Goal: Register for event/course

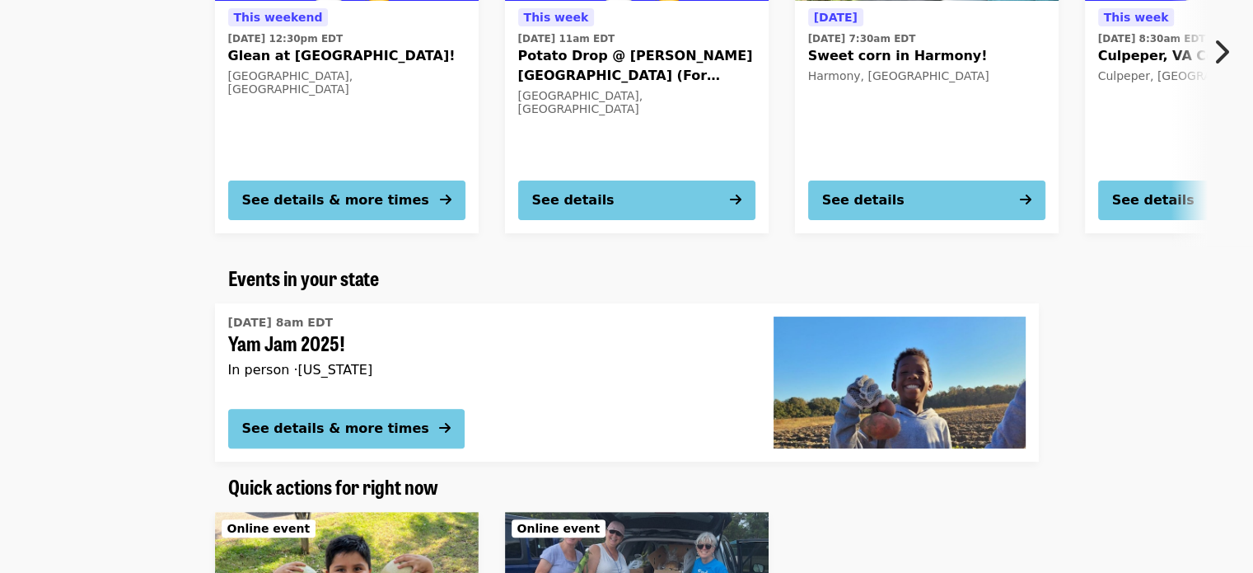
scroll to position [626, 0]
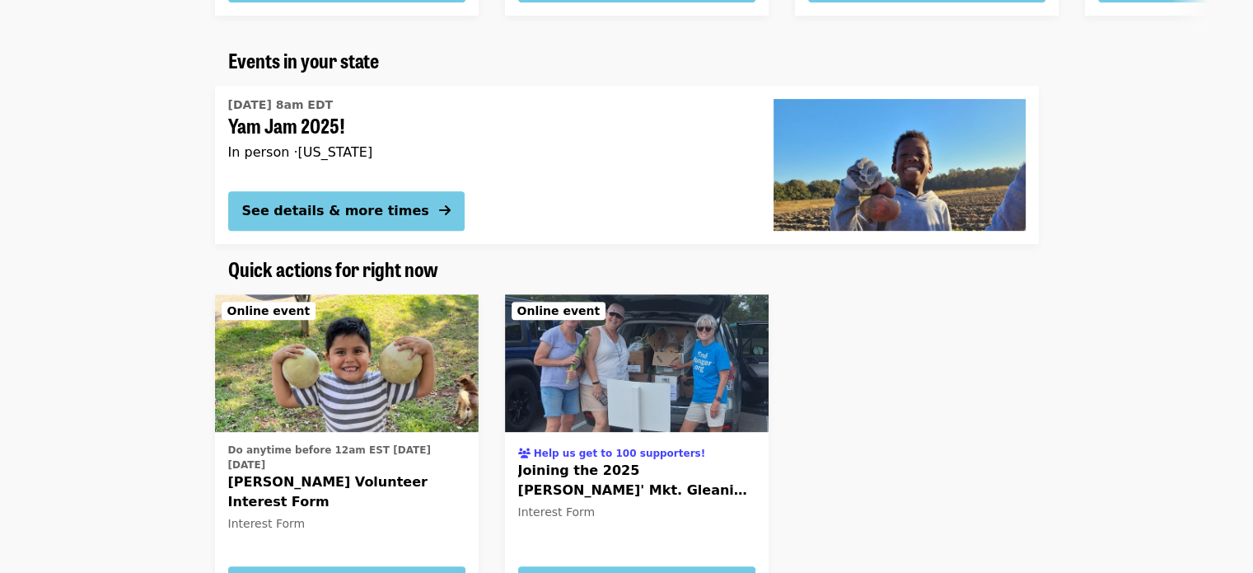
click at [386, 156] on div "In person · [US_STATE]" at bounding box center [487, 152] width 519 height 16
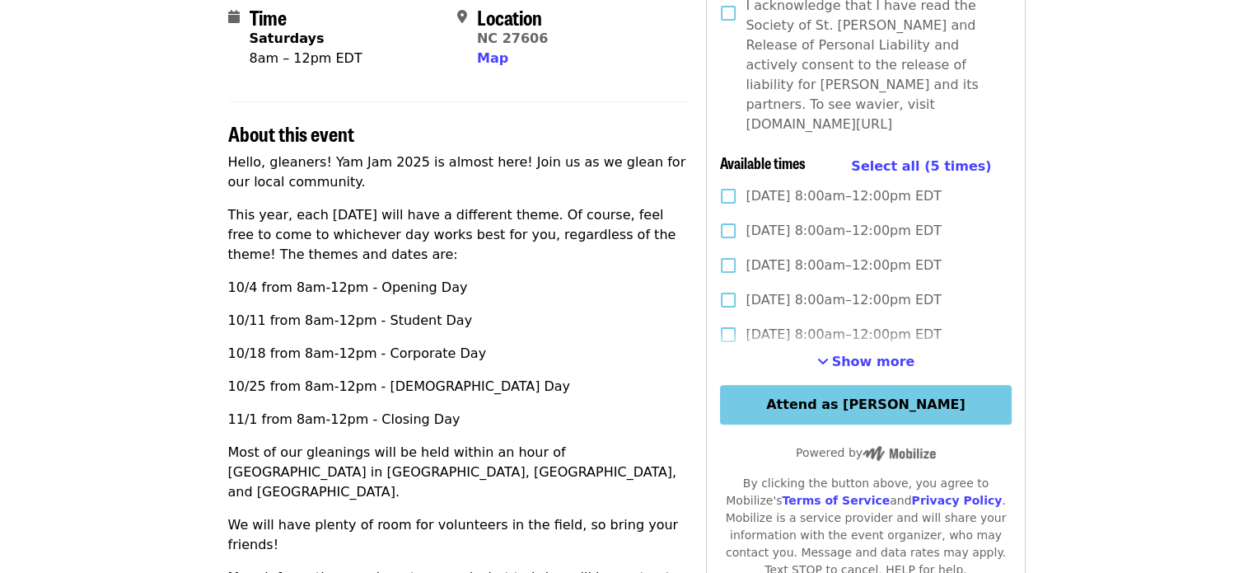
scroll to position [424, 0]
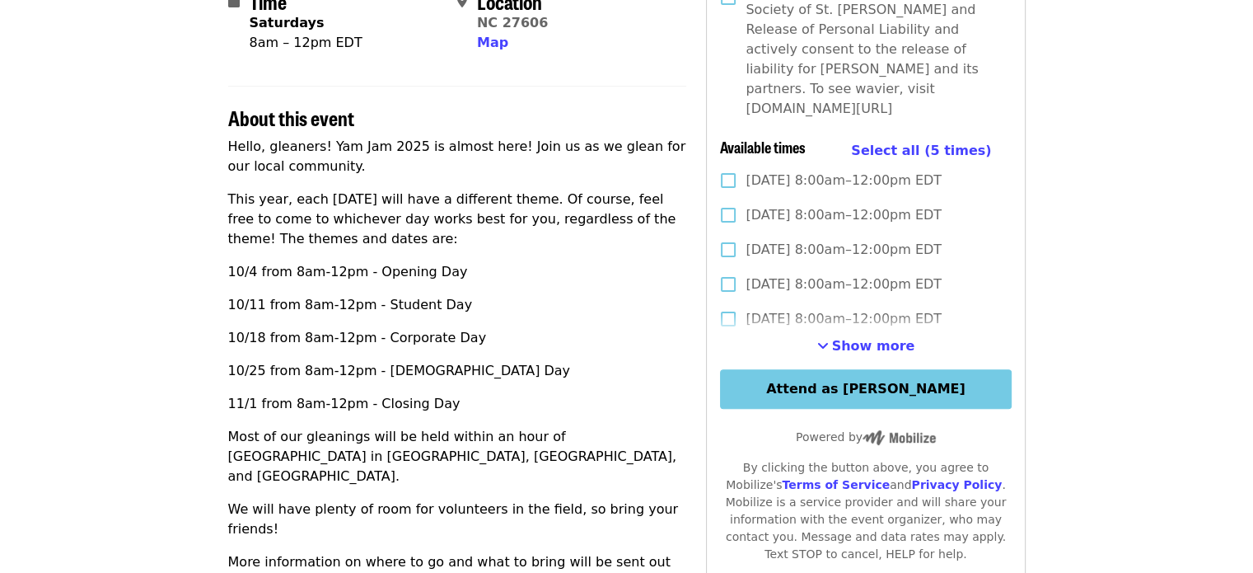
click at [239, 270] on p "10/4 from 8am-12pm - Opening Day" at bounding box center [457, 272] width 459 height 20
click at [203, 266] on article "Yam Jam 2025! [ Edit event ] Community Event Time Saturdays 8am – 12pm EDT Loca…" at bounding box center [626, 390] width 1253 height 1485
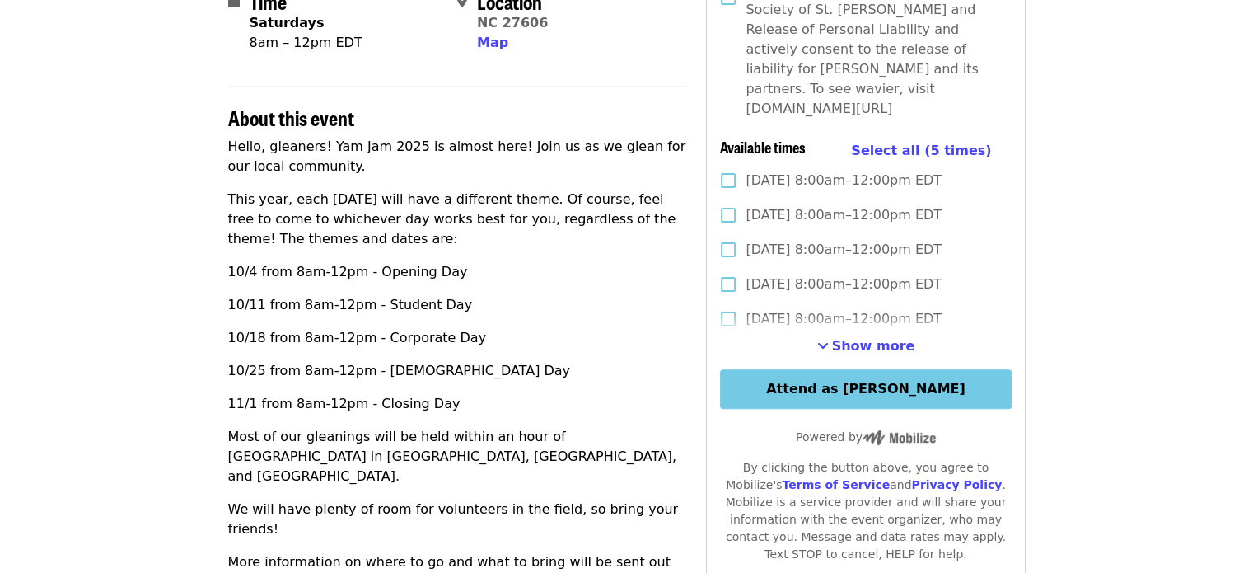
click at [247, 306] on p "10/11 from 8am-12pm - Student Day" at bounding box center [457, 305] width 459 height 20
click at [213, 302] on article "Yam Jam 2025! [ Edit event ] Community Event Time Saturdays 8am – 12pm EDT Loca…" at bounding box center [626, 390] width 1253 height 1485
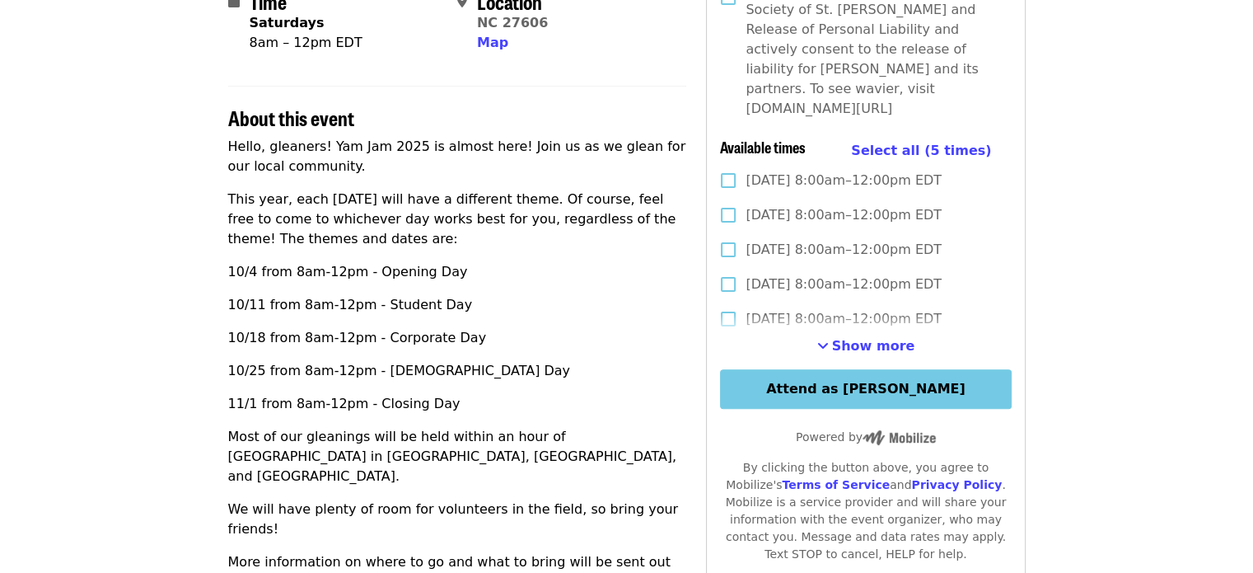
click at [249, 372] on p "10/25 from 8am-12pm - [DEMOGRAPHIC_DATA] Day" at bounding box center [457, 371] width 459 height 20
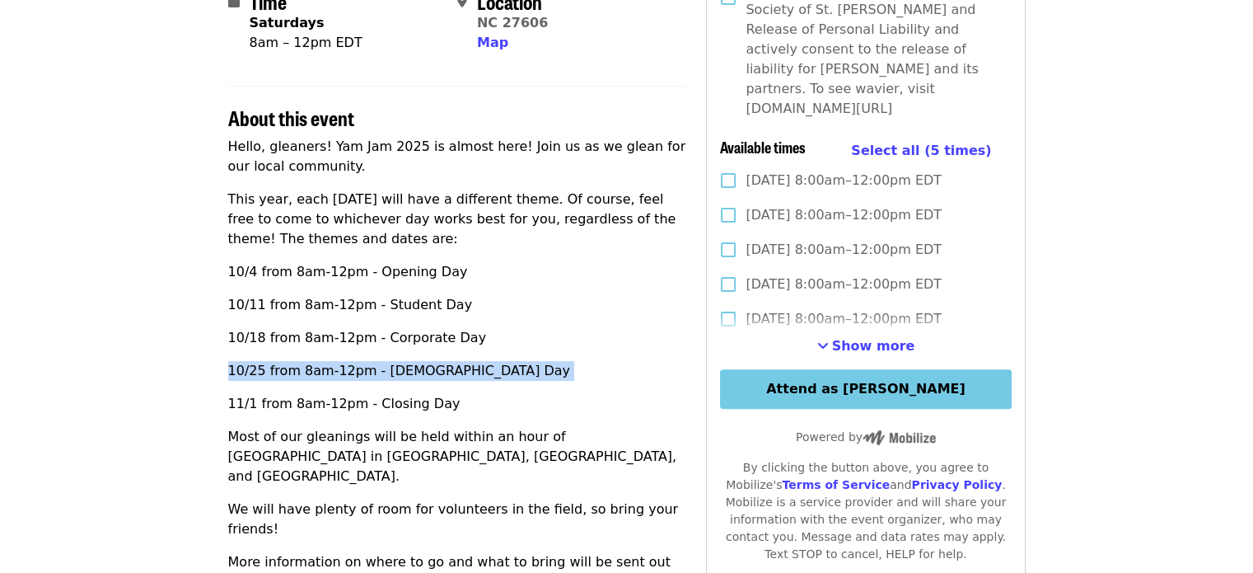
click at [249, 372] on p "10/25 from 8am-12pm - [DEMOGRAPHIC_DATA] Day" at bounding box center [457, 371] width 459 height 20
click at [186, 353] on article "Yam Jam 2025! [ Edit event ] Community Event Time Saturdays 8am – 12pm EDT Loca…" at bounding box center [626, 390] width 1253 height 1485
